Goal: Task Accomplishment & Management: Manage account settings

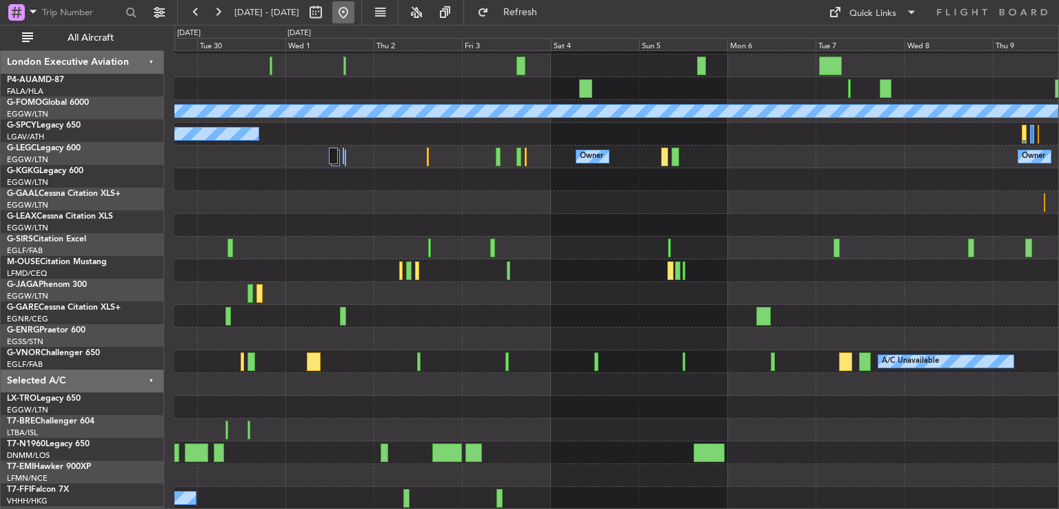
scroll to position [41, 0]
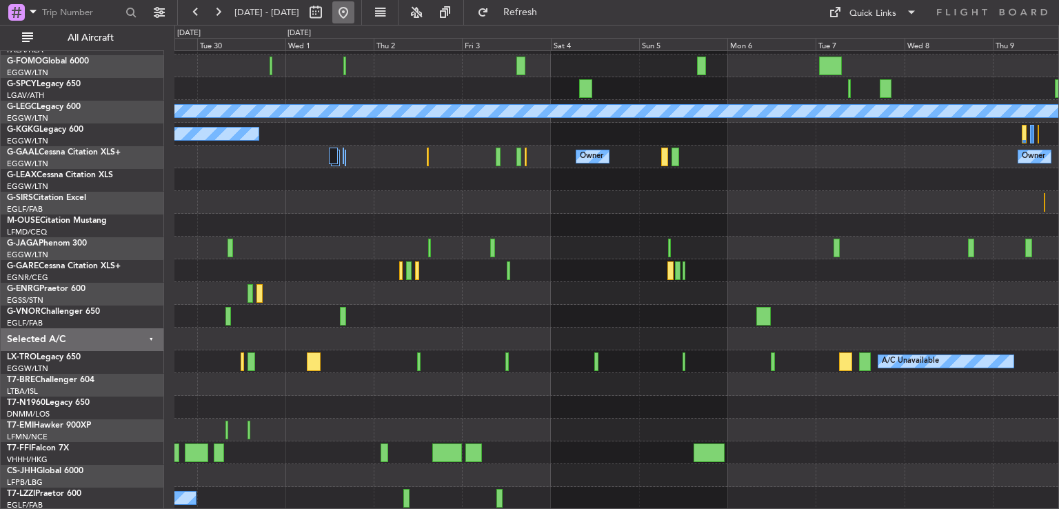
click at [354, 12] on button at bounding box center [343, 12] width 22 height 22
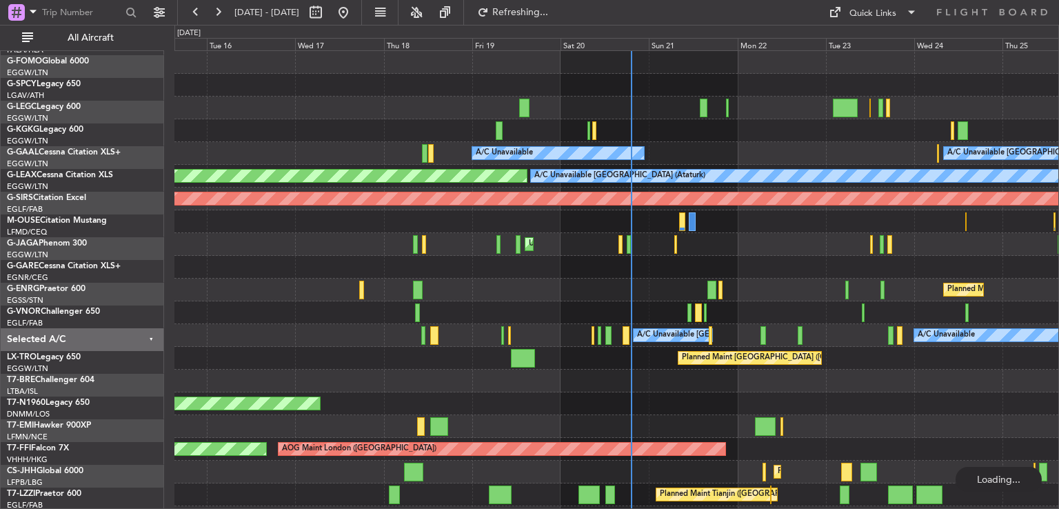
click at [717, 212] on div "A/C Unavailable [GEOGRAPHIC_DATA] ([GEOGRAPHIC_DATA]) A/C Unavailable Planned M…" at bounding box center [616, 324] width 884 height 546
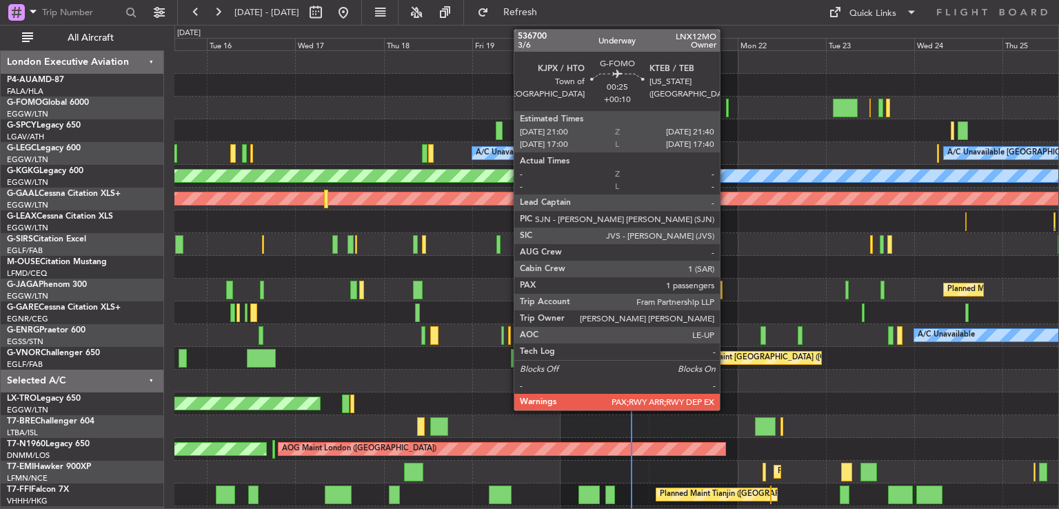
click at [726, 109] on div at bounding box center [727, 108] width 3 height 19
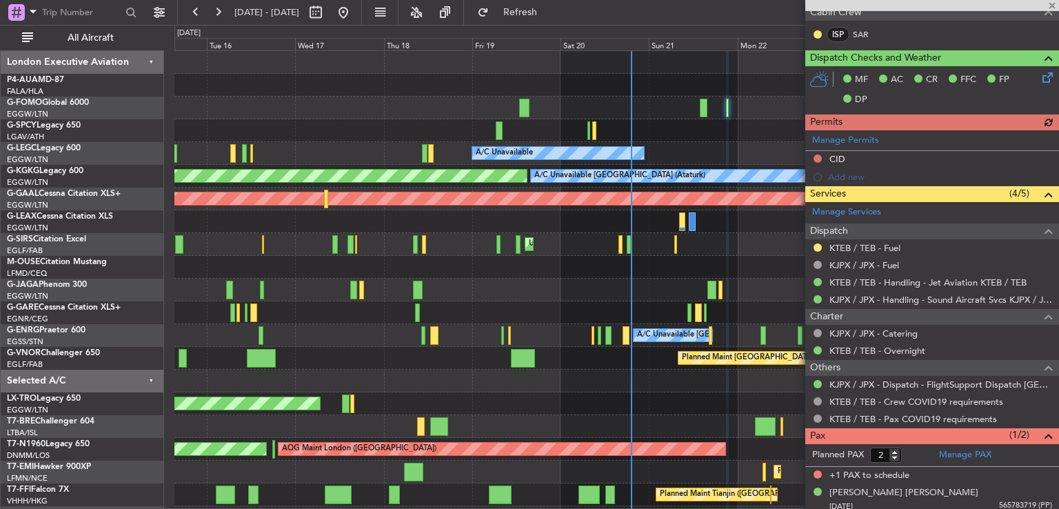
scroll to position [337, 0]
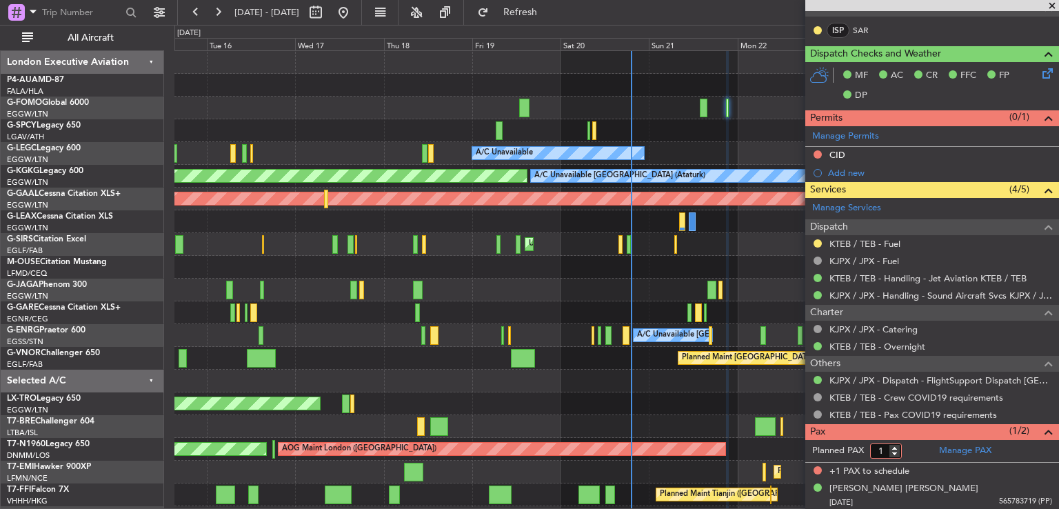
type input "1"
click at [893, 450] on input "1" at bounding box center [886, 450] width 32 height 15
click at [913, 450] on form "Planned PAX 1" at bounding box center [868, 451] width 127 height 22
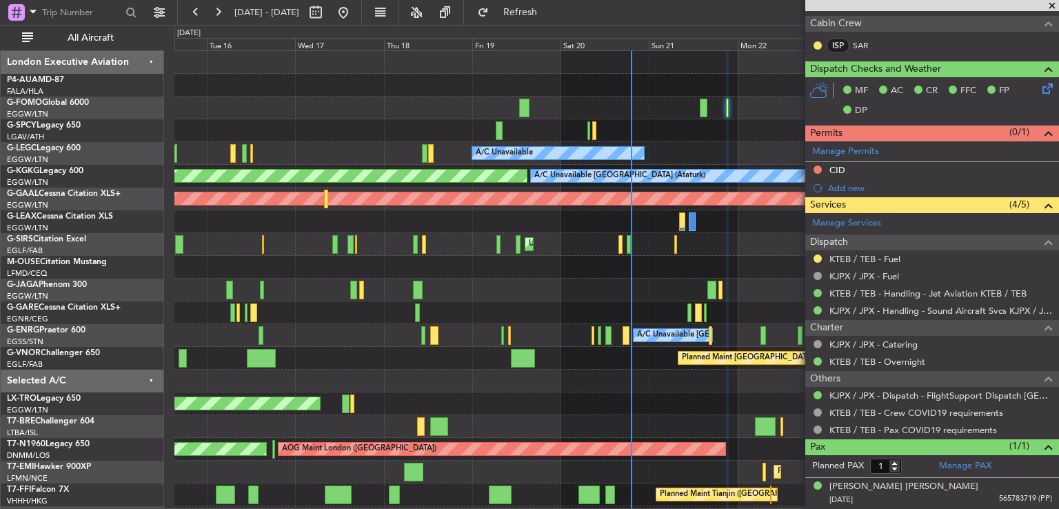
scroll to position [319, 0]
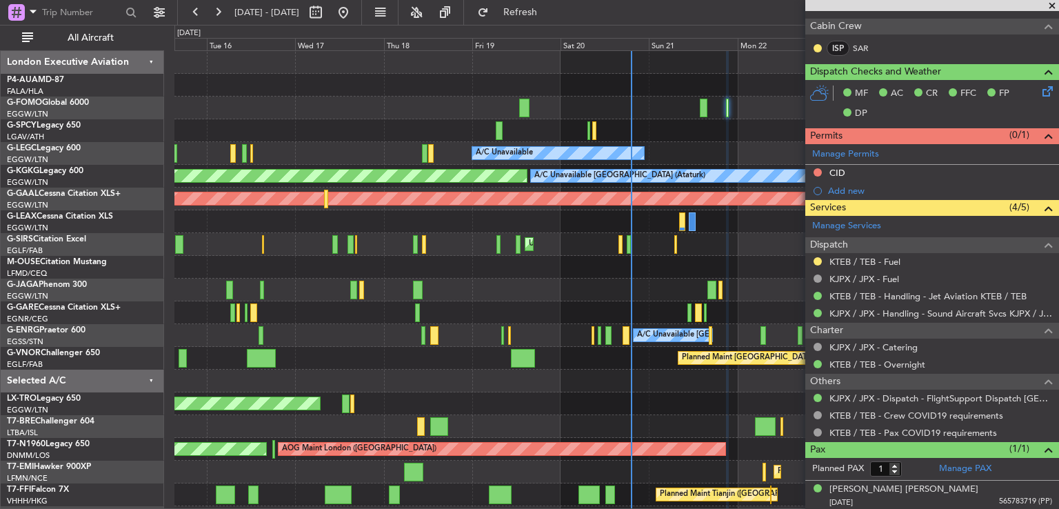
click at [1051, 7] on span at bounding box center [1052, 6] width 14 height 12
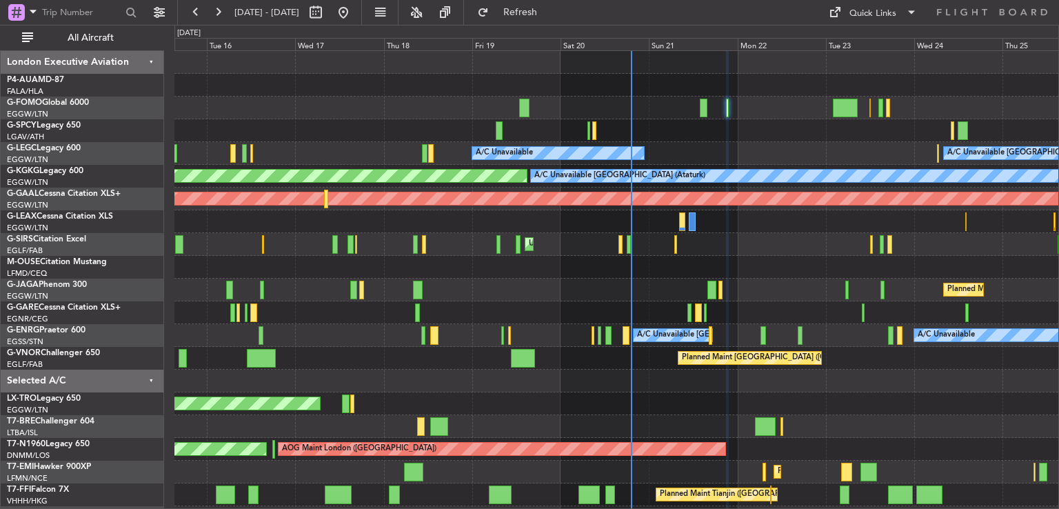
type input "0"
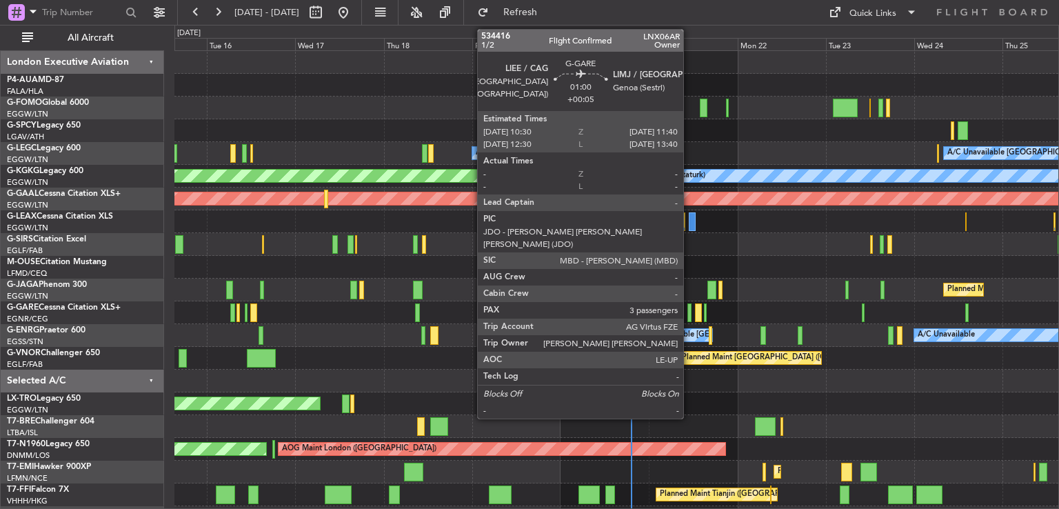
click at [690, 318] on div at bounding box center [690, 312] width 5 height 19
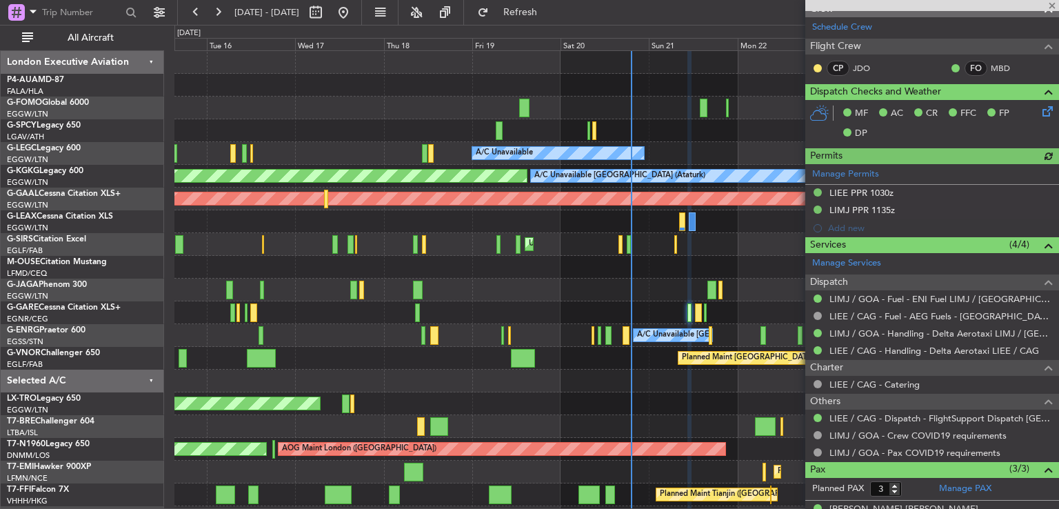
scroll to position [323, 0]
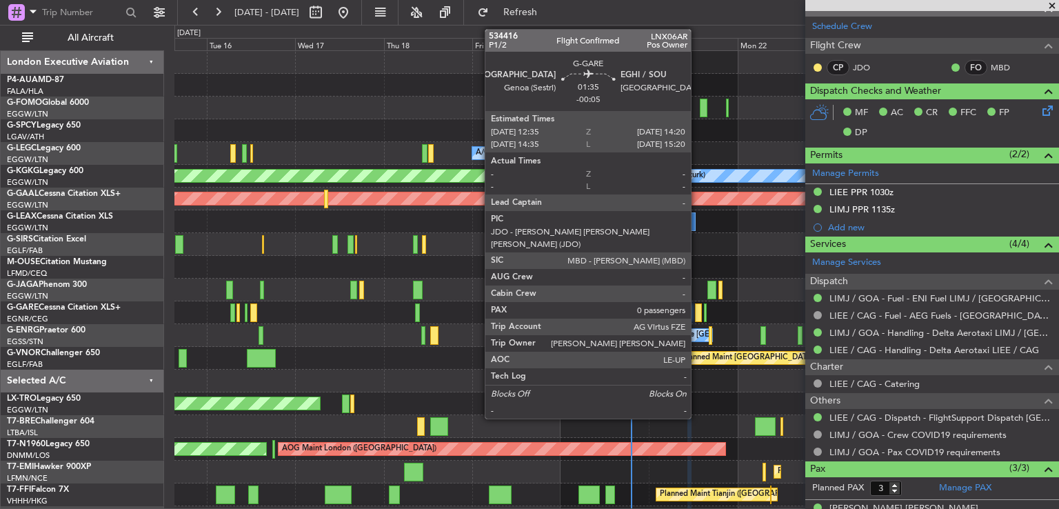
click at [697, 312] on div at bounding box center [698, 312] width 7 height 19
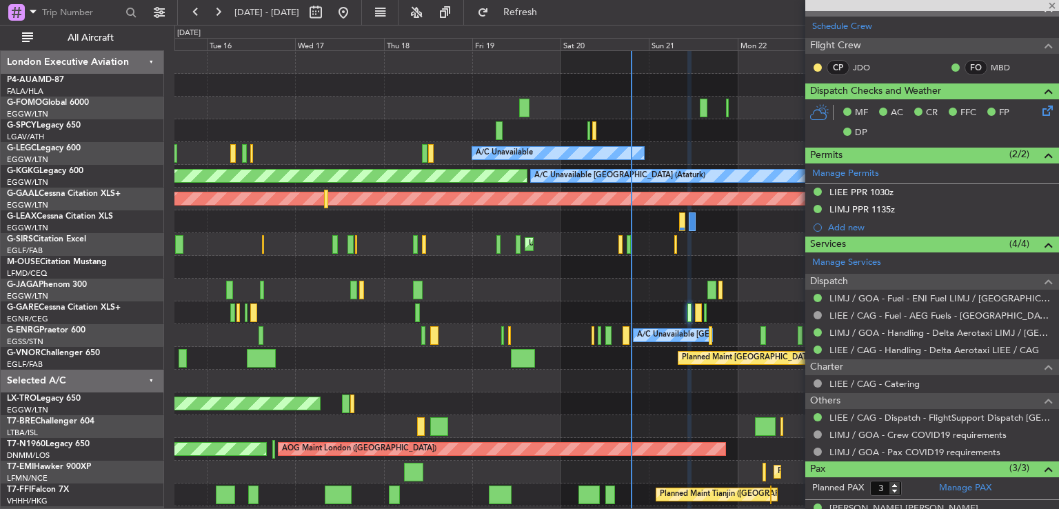
type input "-00:05"
type input "0"
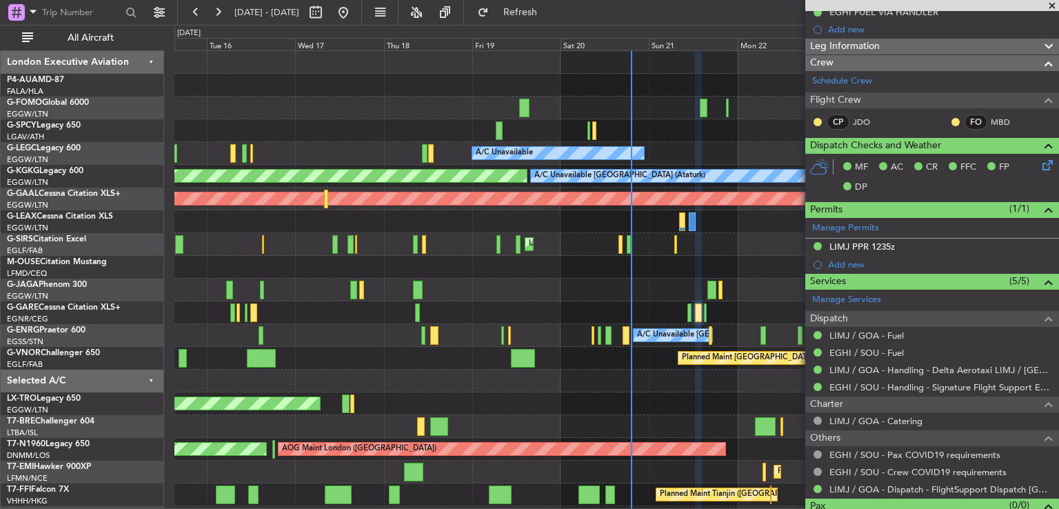
scroll to position [277, 0]
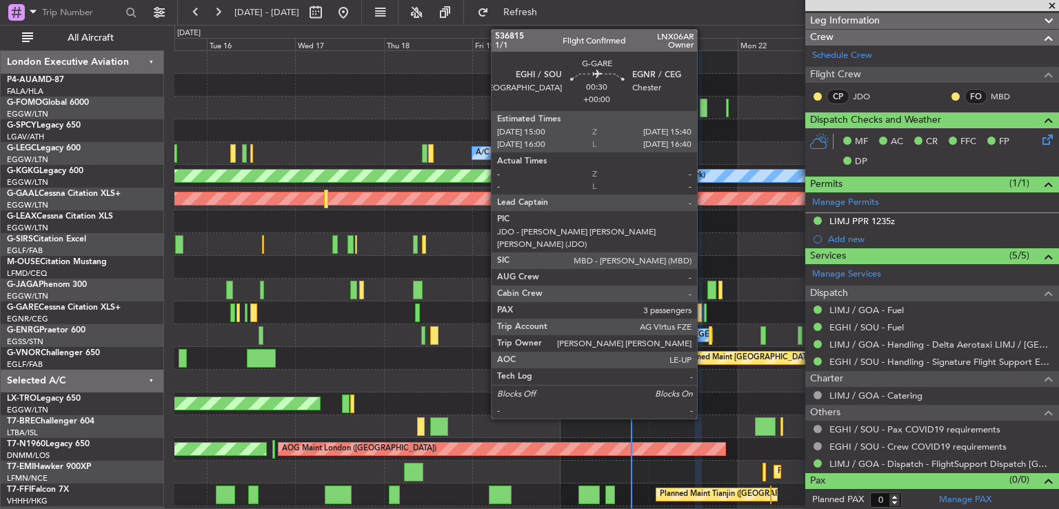
click at [704, 311] on div at bounding box center [705, 312] width 3 height 19
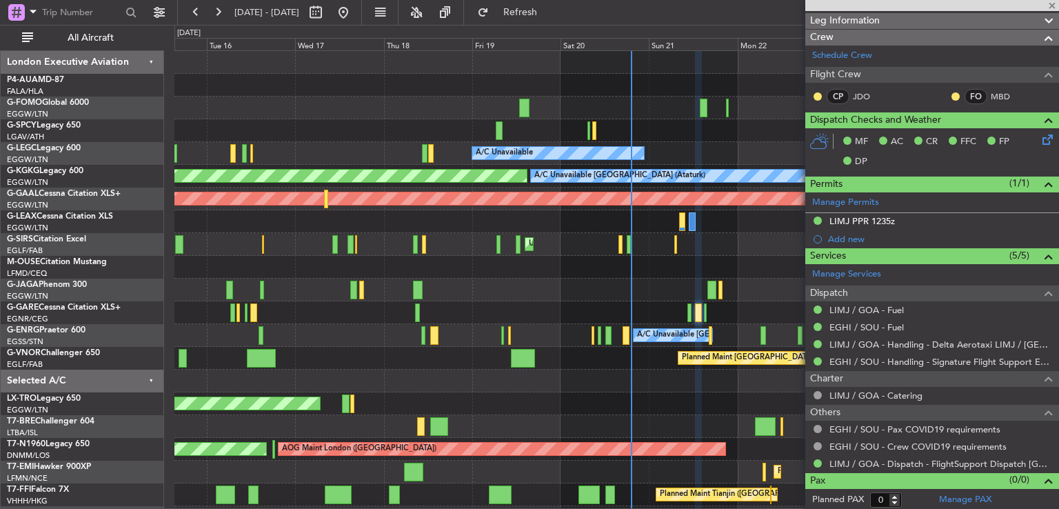
type input "3"
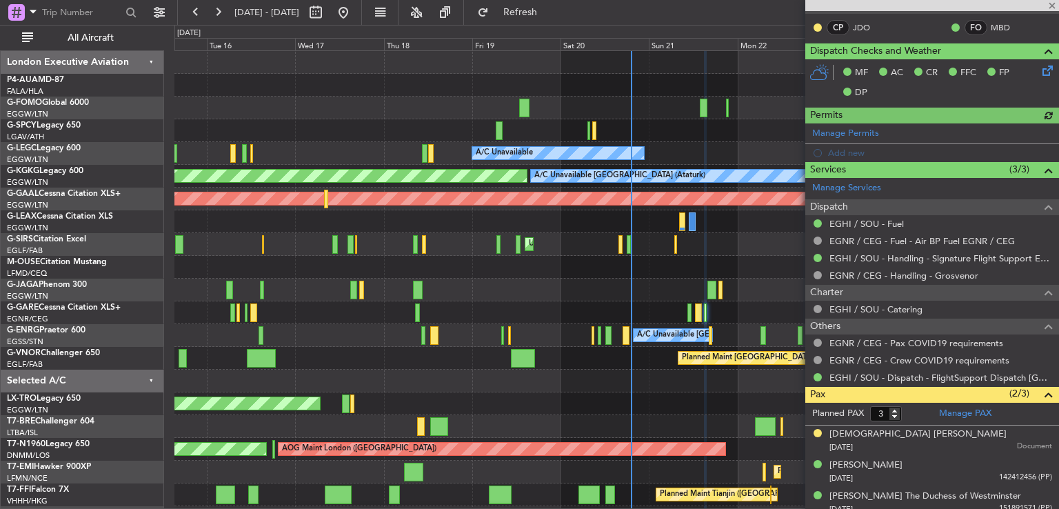
scroll to position [318, 0]
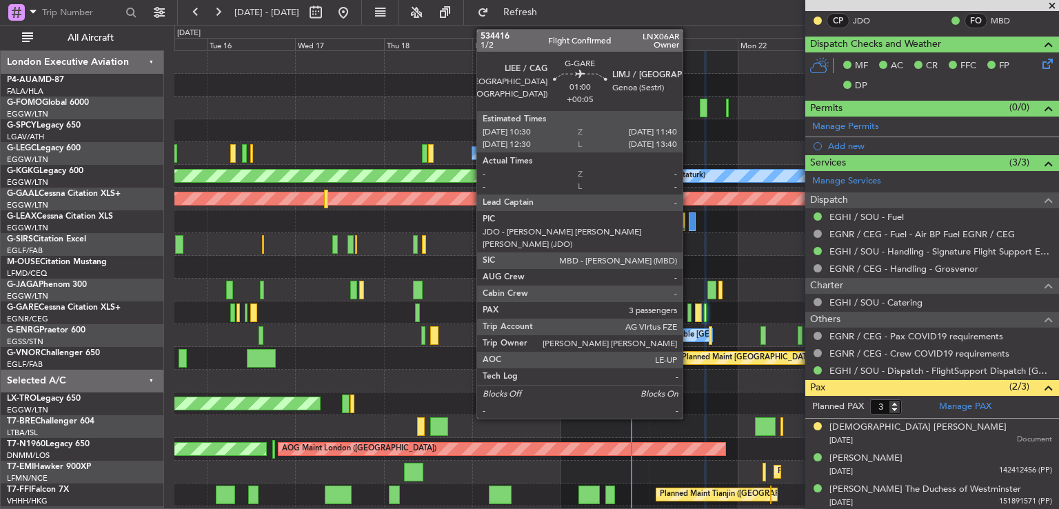
click at [689, 315] on div at bounding box center [690, 312] width 5 height 19
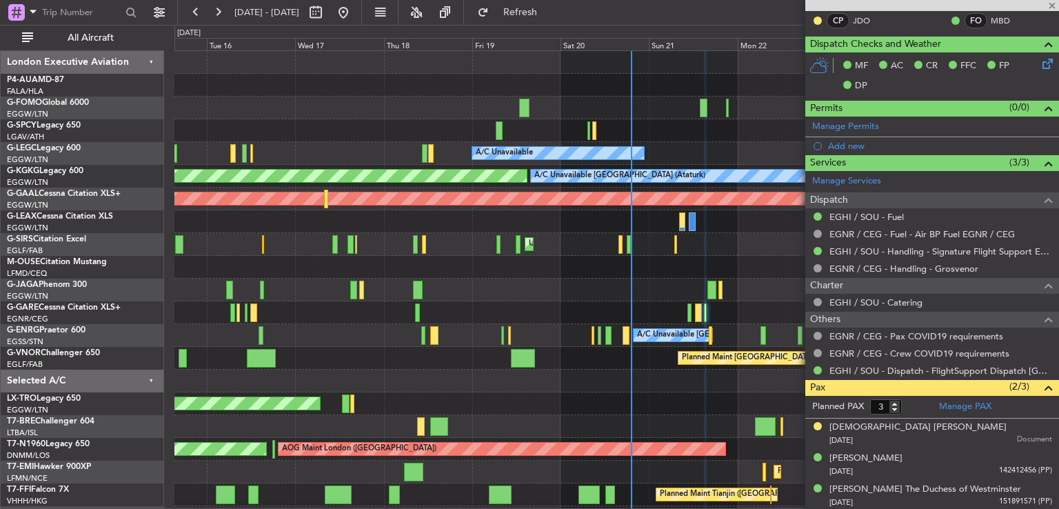
type input "+00:05"
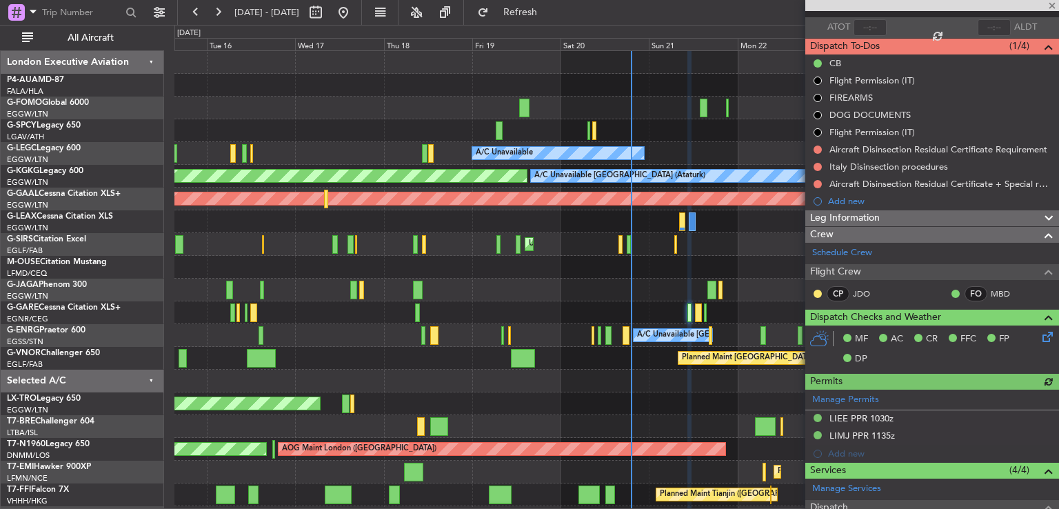
scroll to position [277, 0]
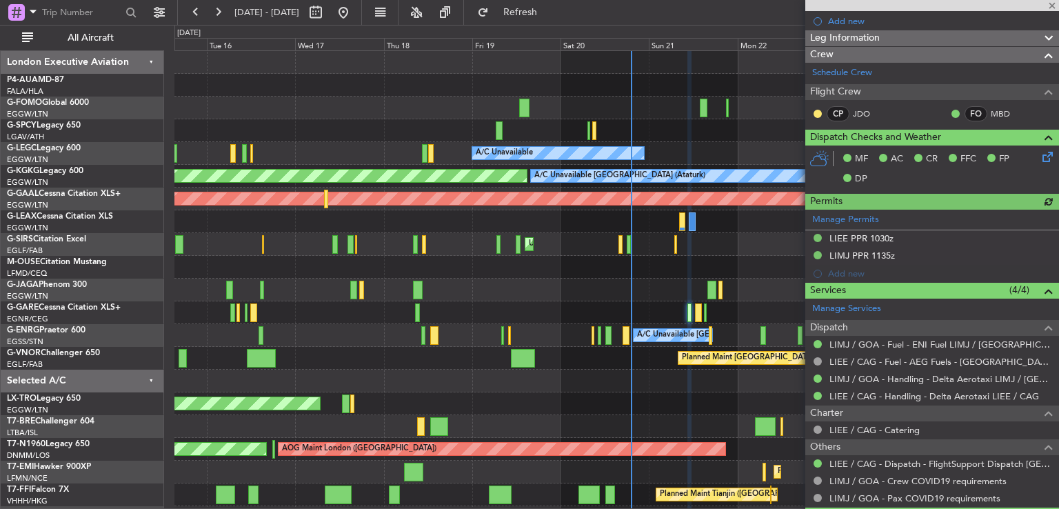
click at [1040, 156] on icon at bounding box center [1045, 154] width 11 height 11
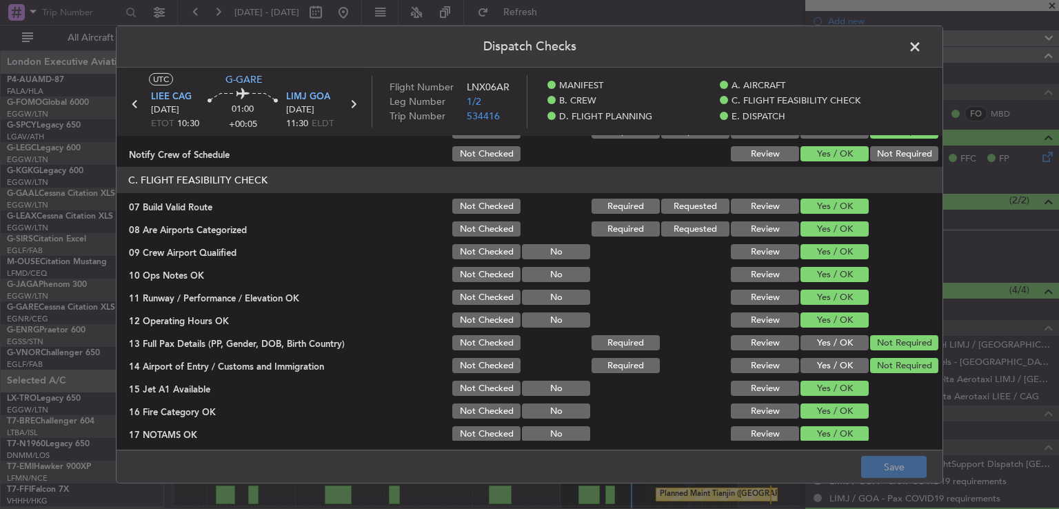
scroll to position [243, 0]
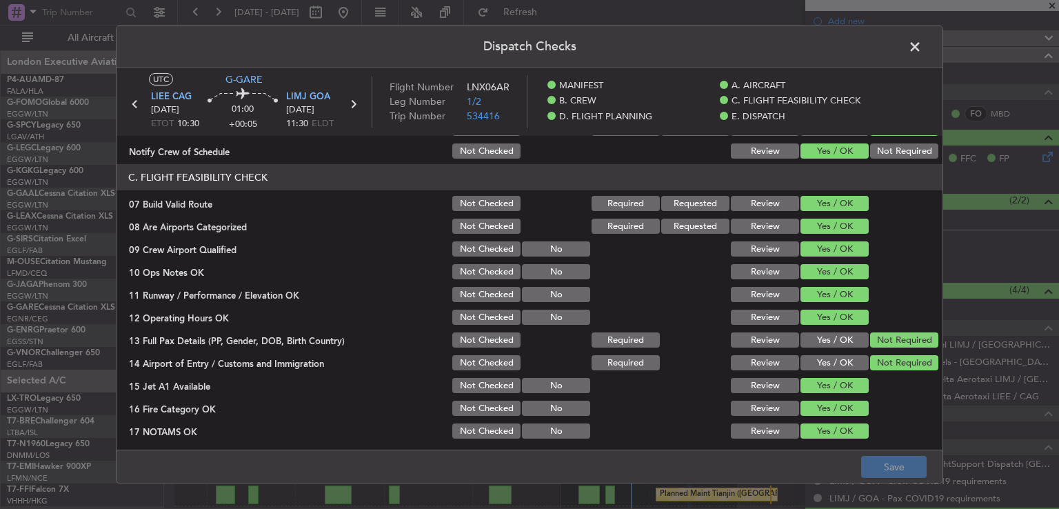
click at [922, 50] on span at bounding box center [922, 51] width 0 height 28
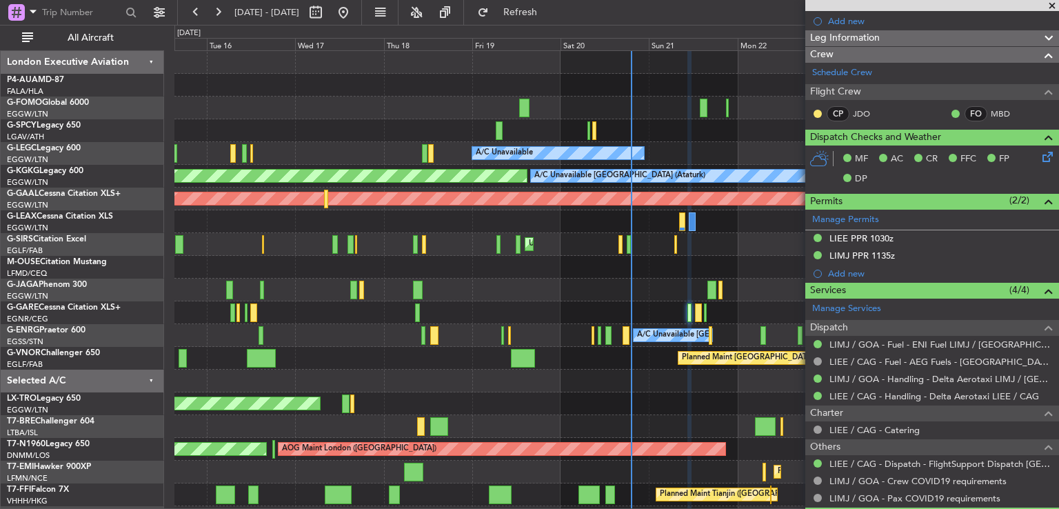
click at [1040, 159] on icon at bounding box center [1045, 154] width 11 height 11
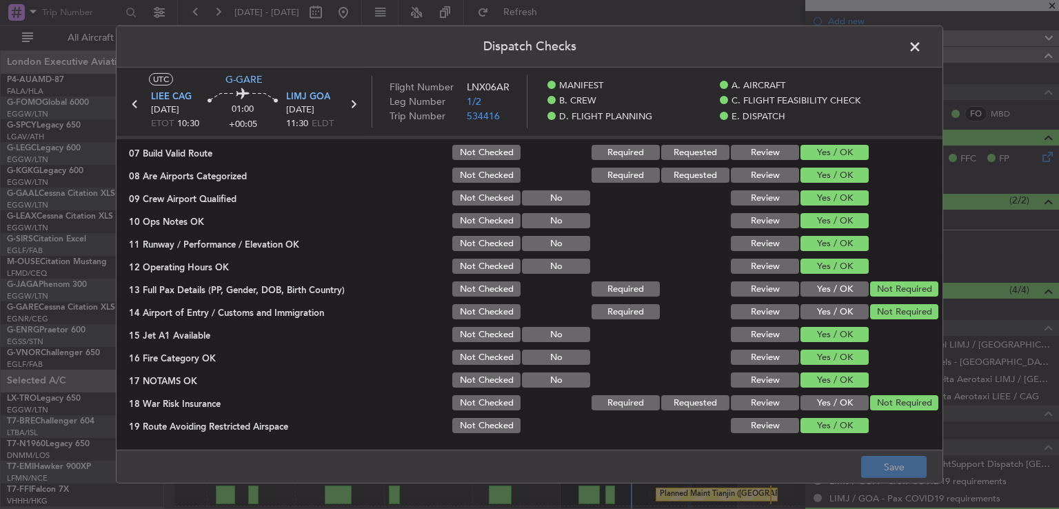
scroll to position [310, 0]
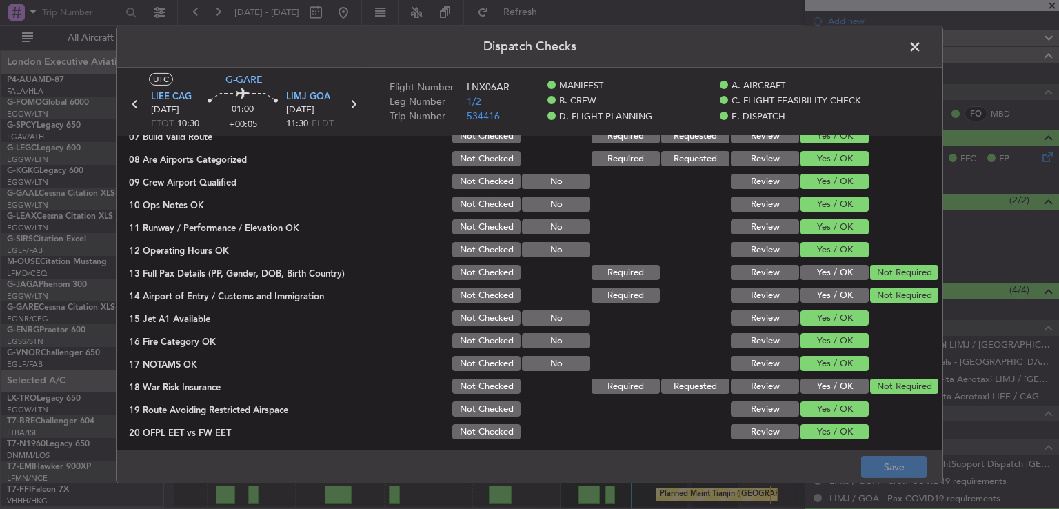
click at [621, 51] on header "Dispatch Checks" at bounding box center [530, 46] width 826 height 41
click at [922, 46] on span at bounding box center [922, 51] width 0 height 28
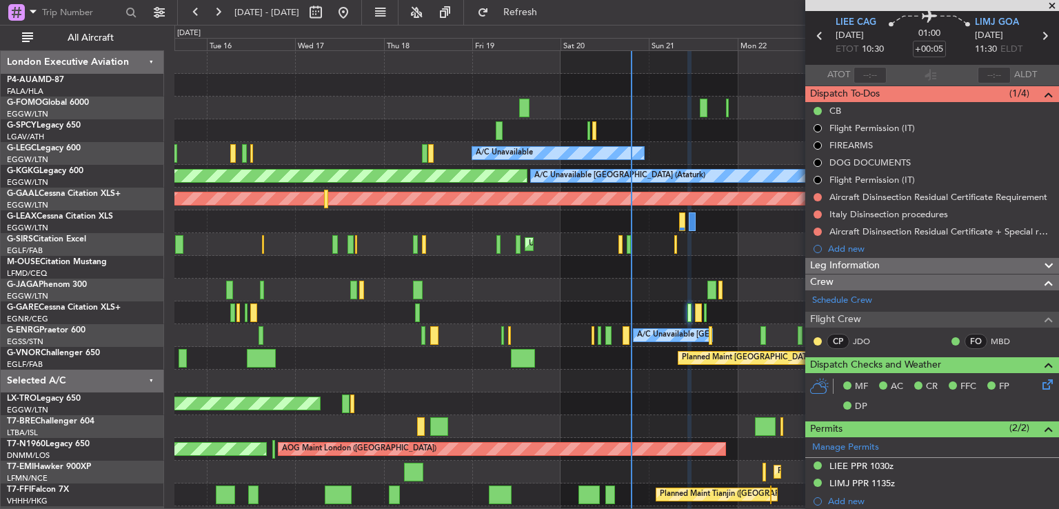
scroll to position [50, 0]
click at [820, 214] on div at bounding box center [817, 213] width 11 height 11
click at [818, 213] on button at bounding box center [818, 214] width 8 height 8
click at [810, 266] on li "Completed" at bounding box center [818, 273] width 73 height 21
click at [817, 228] on button at bounding box center [818, 231] width 8 height 8
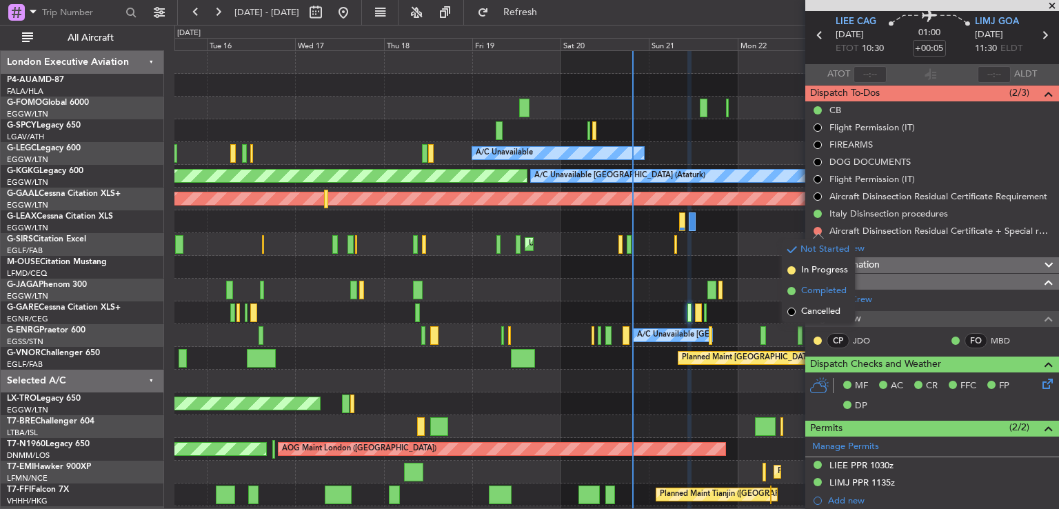
click at [809, 294] on span "Completed" at bounding box center [824, 291] width 46 height 14
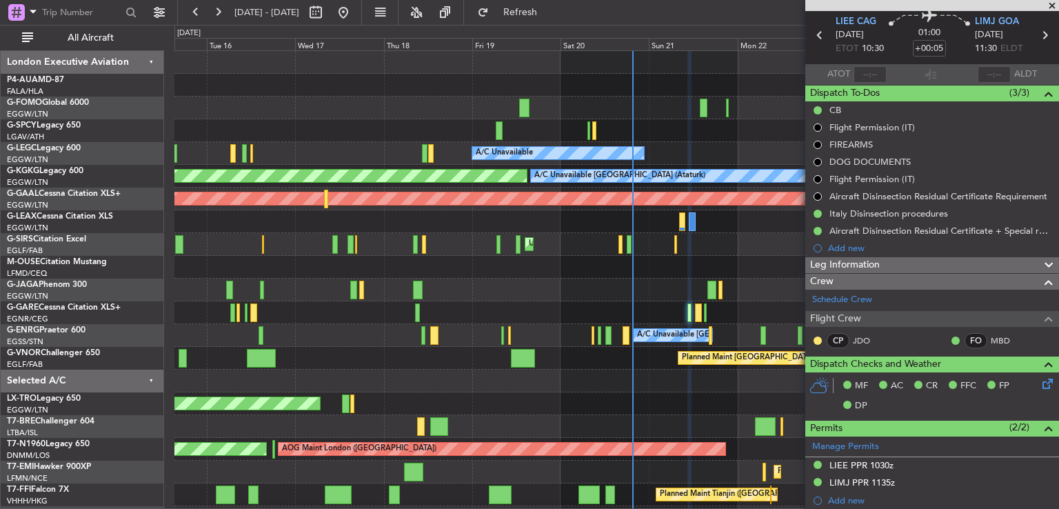
click at [1052, 6] on span at bounding box center [1052, 6] width 14 height 12
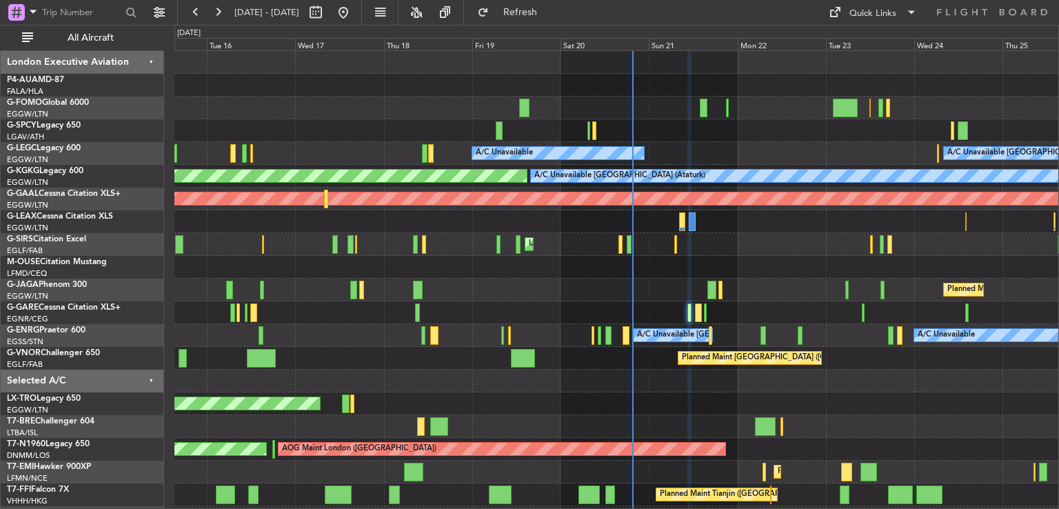
type input "0"
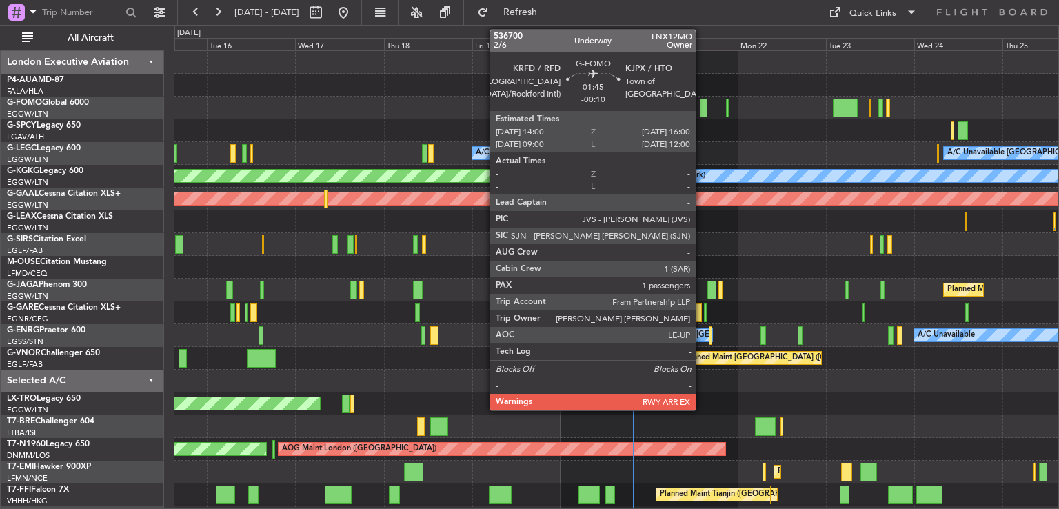
click at [702, 103] on div at bounding box center [704, 108] width 8 height 19
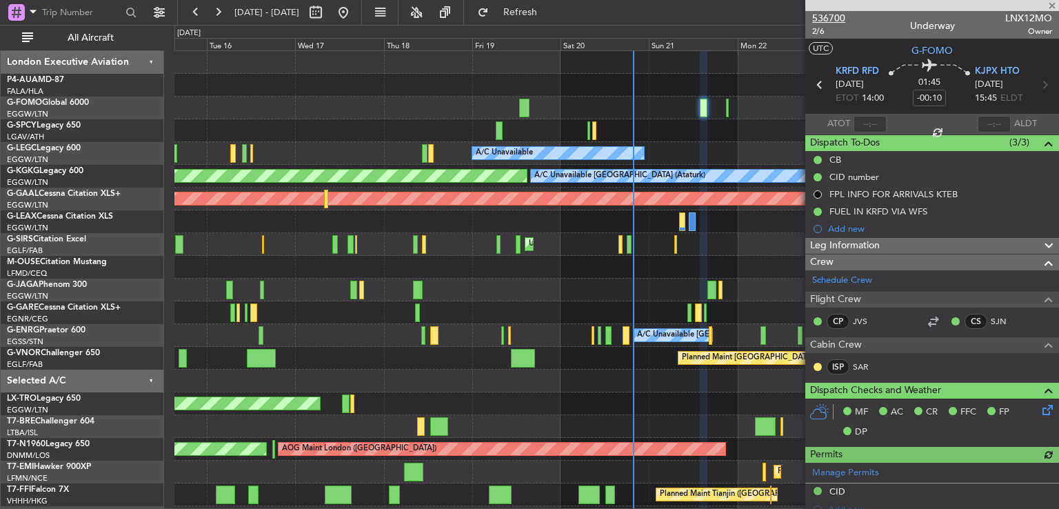
click at [832, 19] on span "536700" at bounding box center [828, 18] width 33 height 14
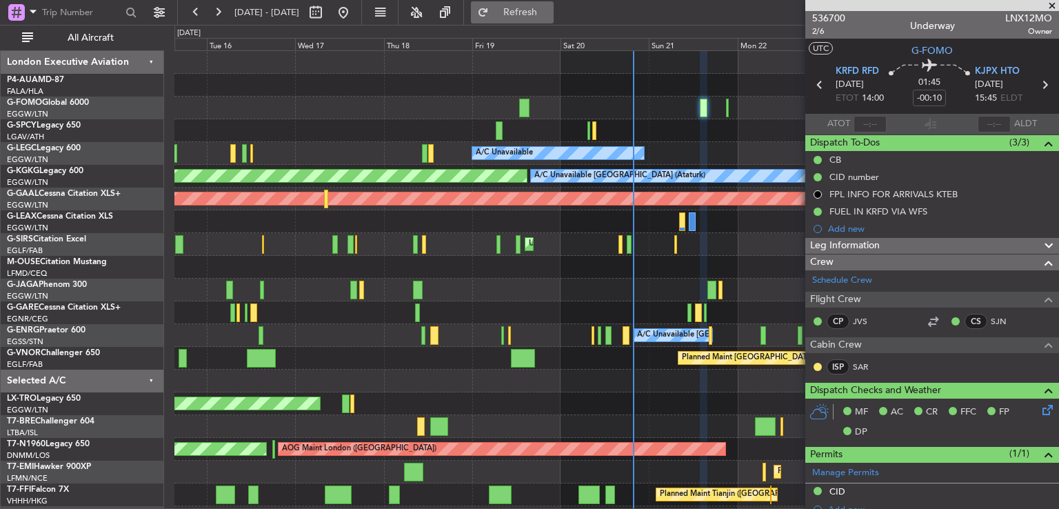
click at [538, 17] on span "Refresh" at bounding box center [521, 13] width 58 height 10
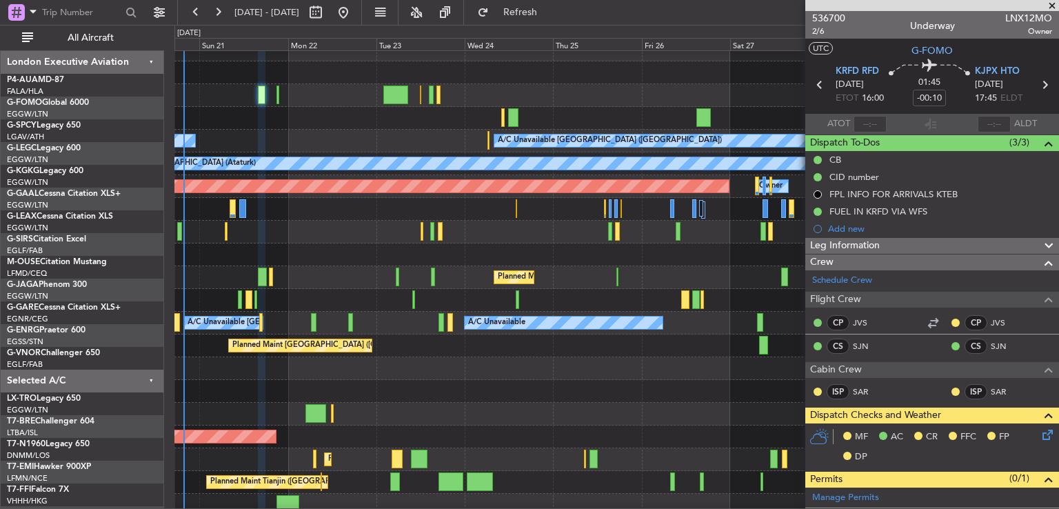
scroll to position [12, 0]
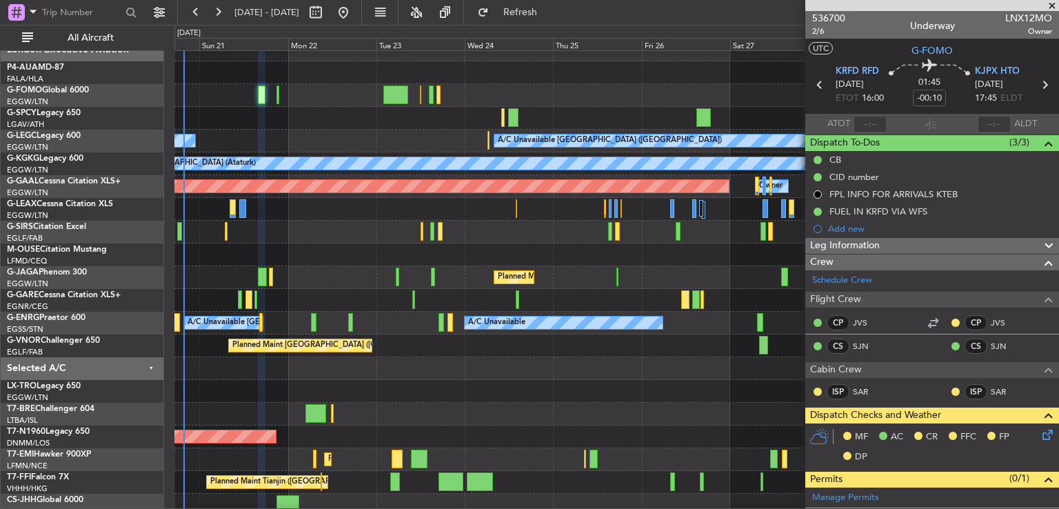
click at [274, 312] on div "A/C Unavailable [GEOGRAPHIC_DATA] (Stansted) A/C Unavailable" at bounding box center [616, 323] width 884 height 23
click at [1048, 3] on span at bounding box center [1052, 6] width 14 height 12
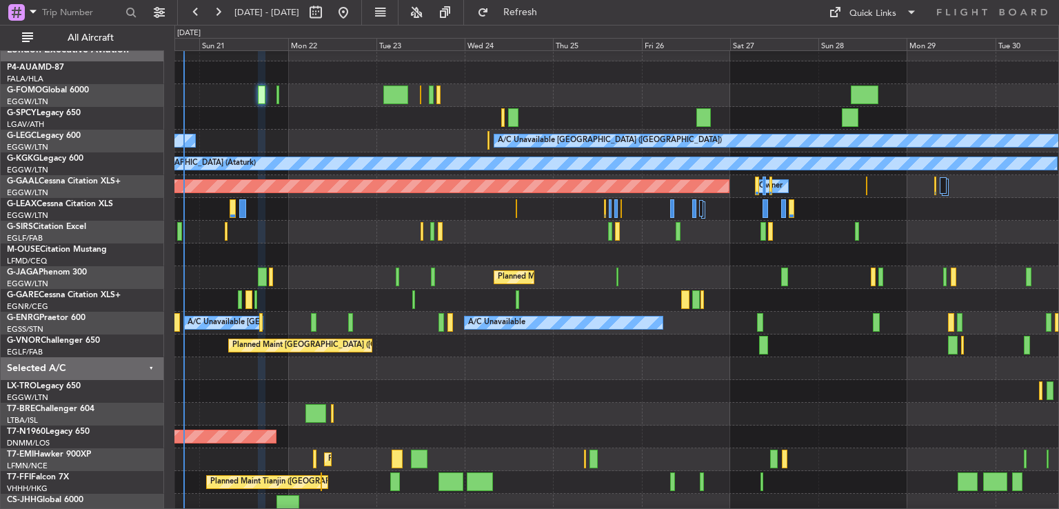
type input "0"
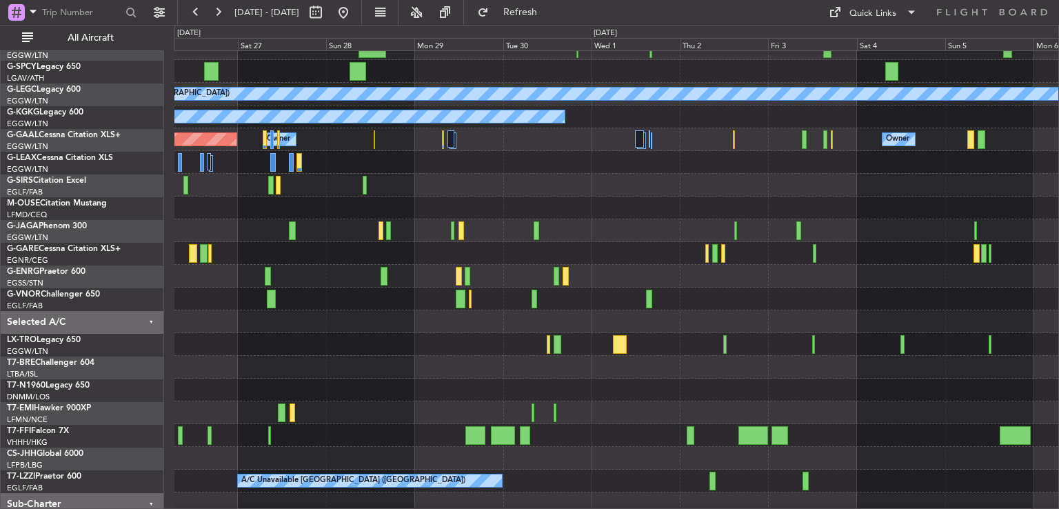
click at [334, 284] on div "A/C Unavailable" at bounding box center [616, 276] width 884 height 23
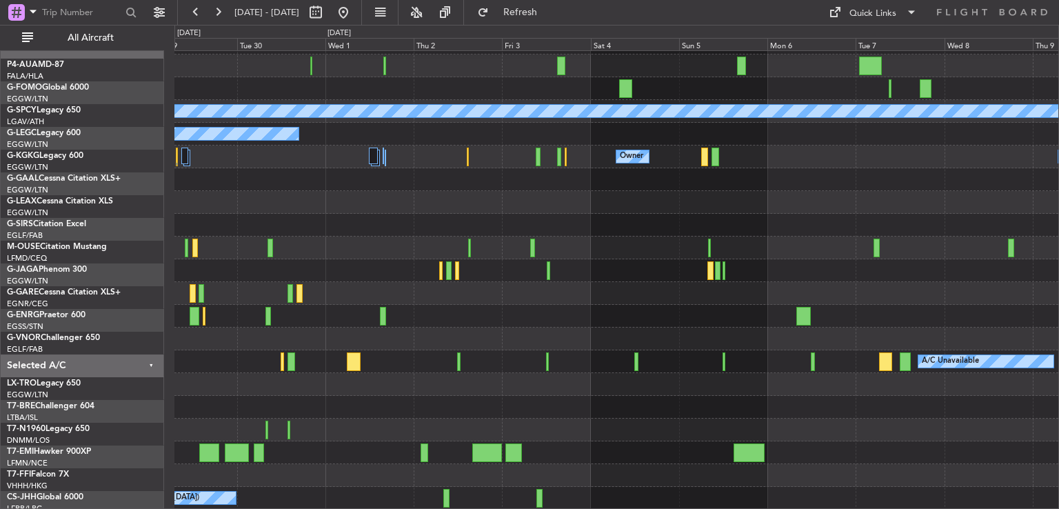
scroll to position [41, 0]
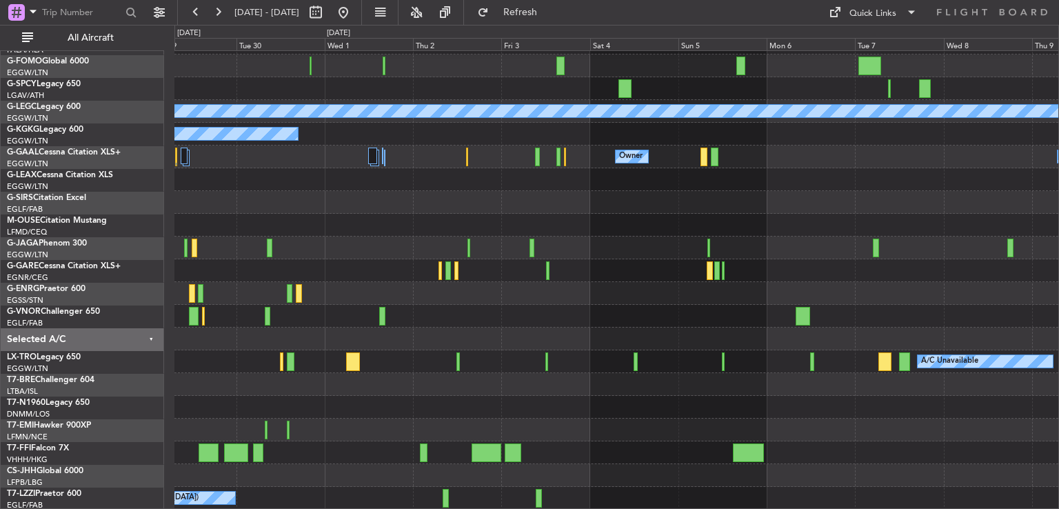
click at [819, 417] on div "A/C Unavailable [GEOGRAPHIC_DATA] ([GEOGRAPHIC_DATA]) A/C Unavailable [GEOGRAPH…" at bounding box center [616, 259] width 884 height 501
click at [210, 12] on button at bounding box center [218, 12] width 22 height 22
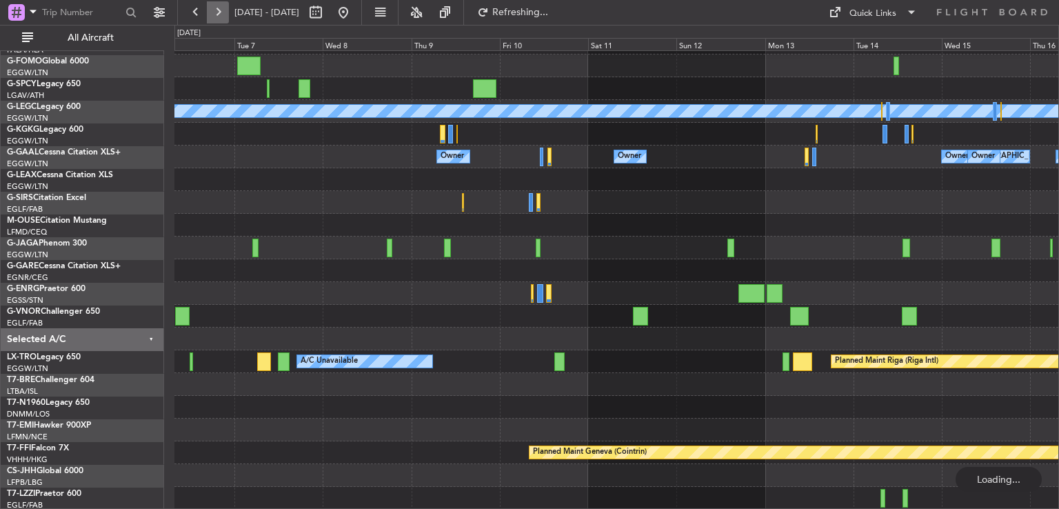
click at [210, 12] on button at bounding box center [218, 12] width 22 height 22
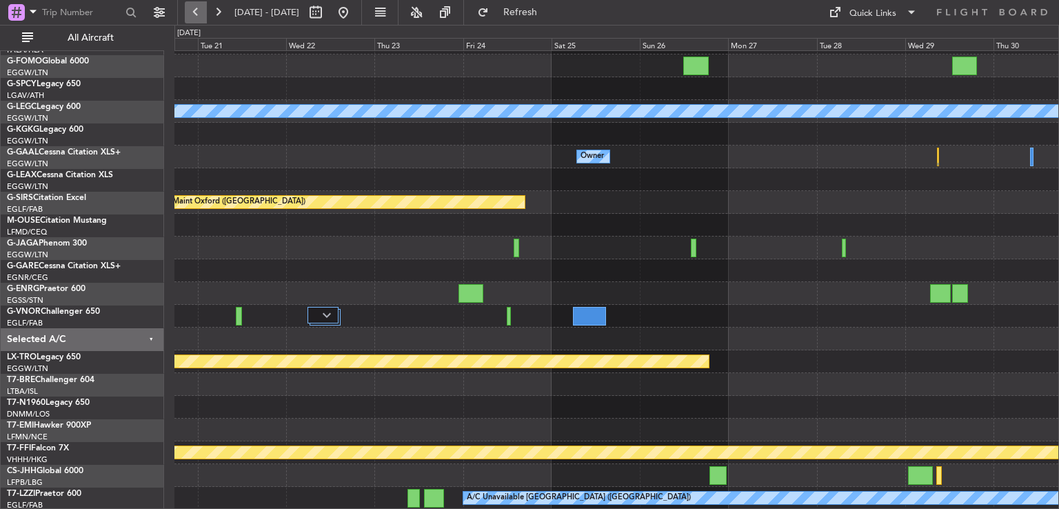
click at [195, 16] on button at bounding box center [196, 12] width 22 height 22
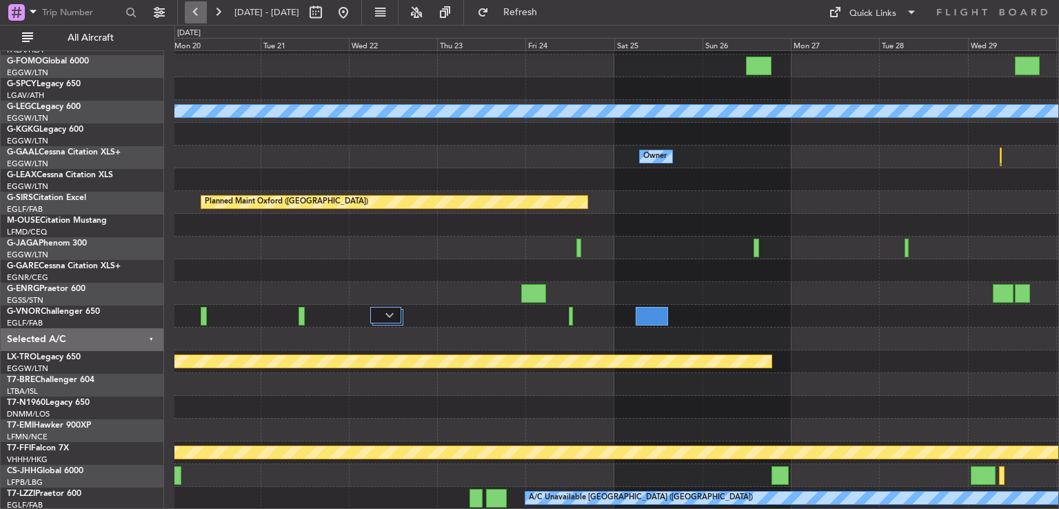
click at [195, 16] on button at bounding box center [196, 12] width 22 height 22
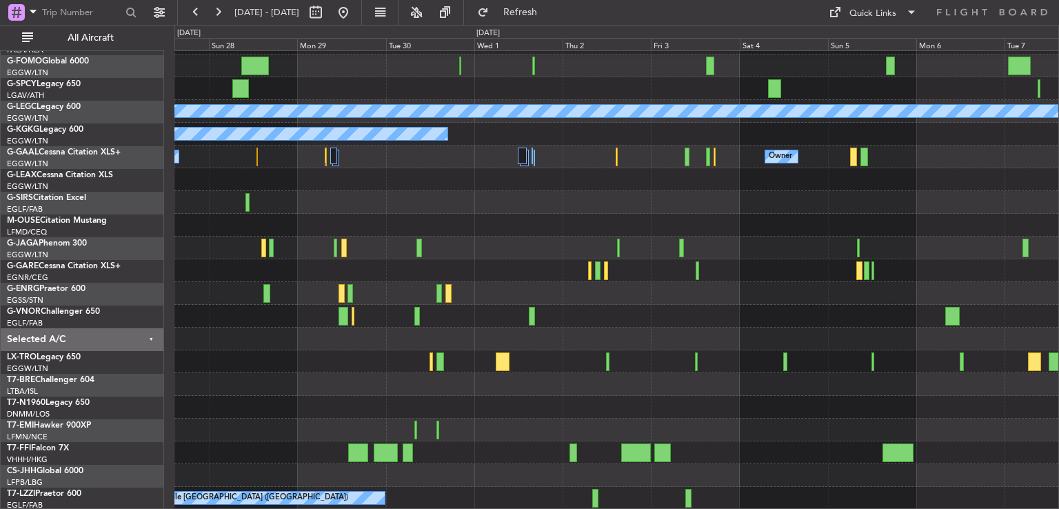
click at [552, 297] on div at bounding box center [616, 293] width 884 height 23
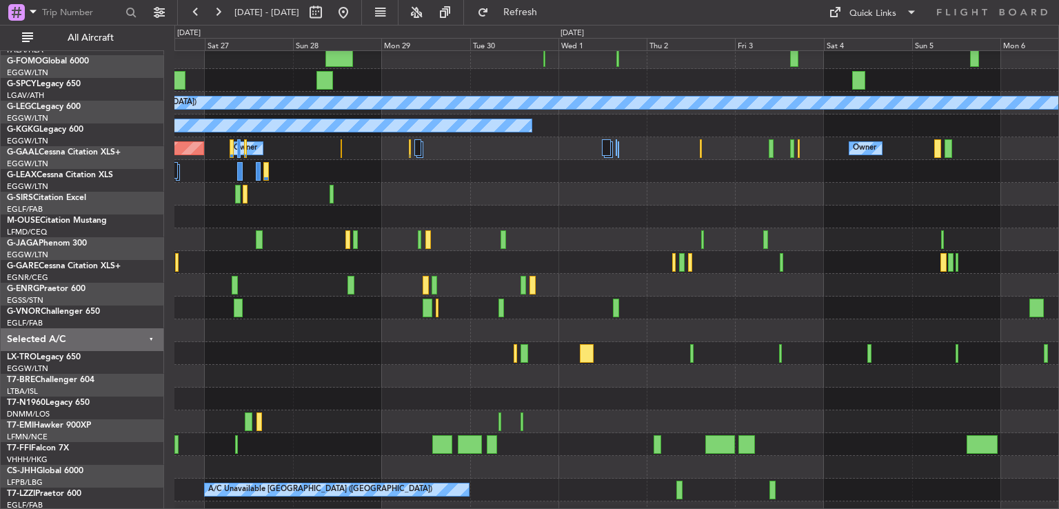
scroll to position [50, 0]
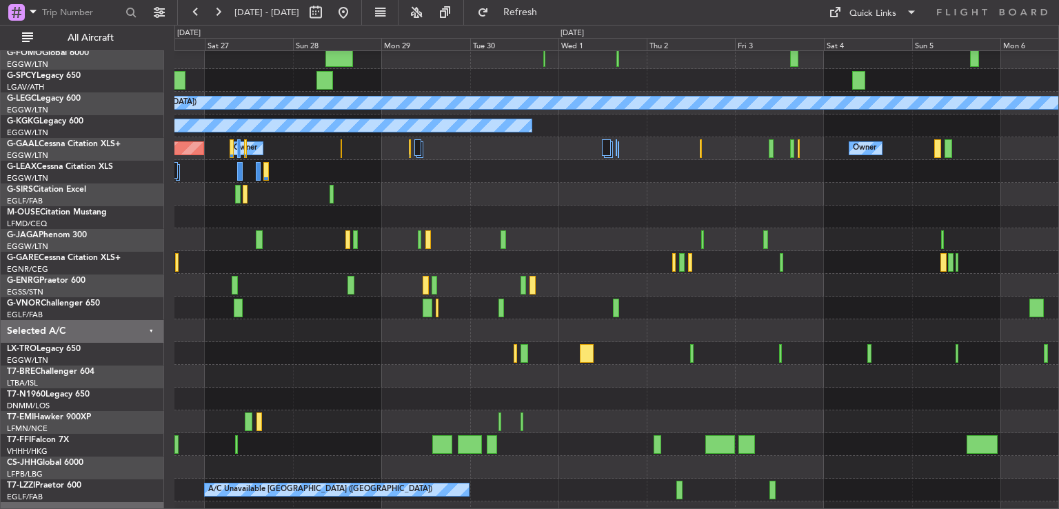
click at [546, 229] on div "Planned Maint [GEOGRAPHIC_DATA] ([GEOGRAPHIC_DATA])" at bounding box center [616, 239] width 884 height 23
